Goal: Navigation & Orientation: Find specific page/section

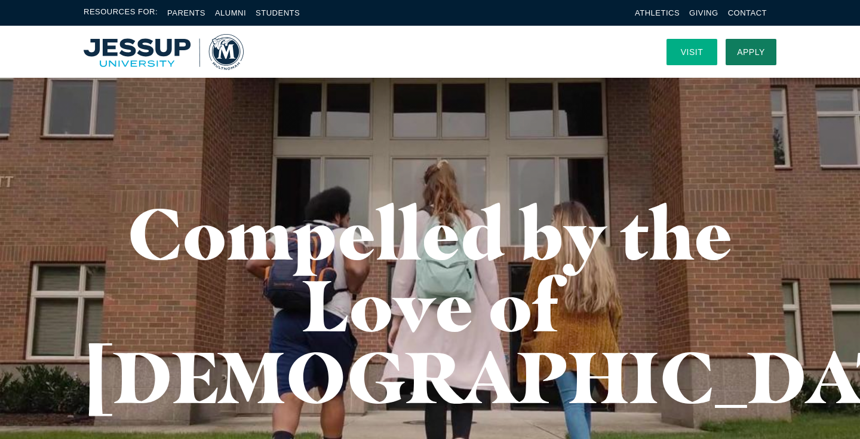
click at [692, 56] on link "Visit" at bounding box center [692, 52] width 51 height 26
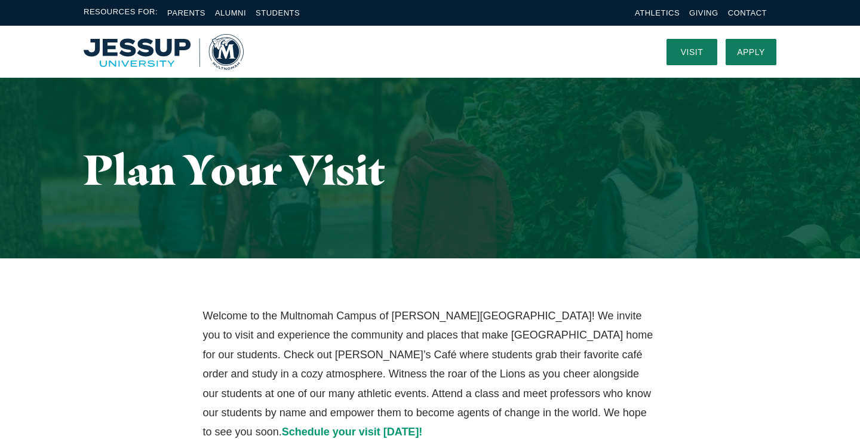
click at [136, 11] on span "Resources For:" at bounding box center [121, 13] width 74 height 14
click at [136, 63] on img "Home" at bounding box center [164, 52] width 160 height 36
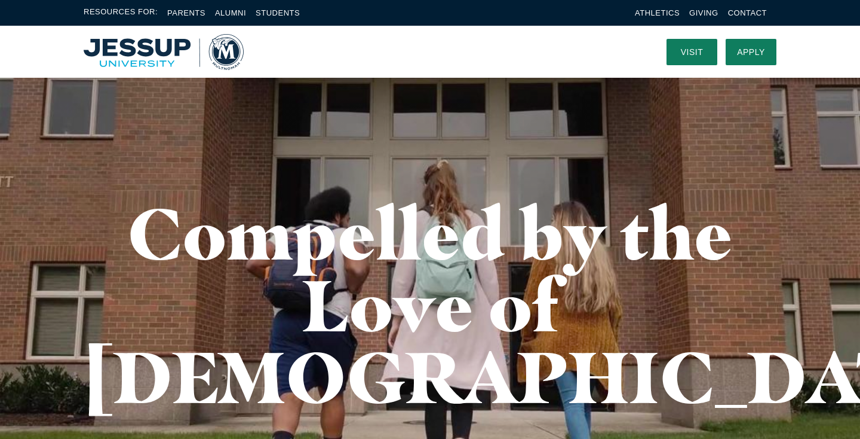
click at [130, 59] on img "Home" at bounding box center [164, 52] width 160 height 36
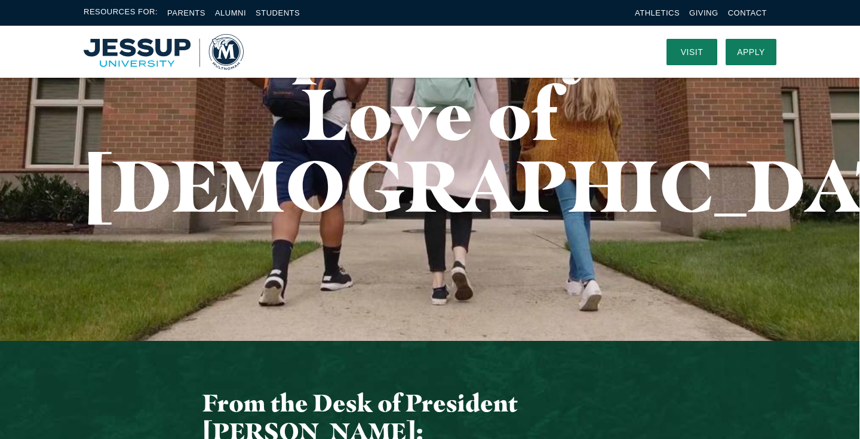
scroll to position [191, 0]
